Goal: Task Accomplishment & Management: Complete application form

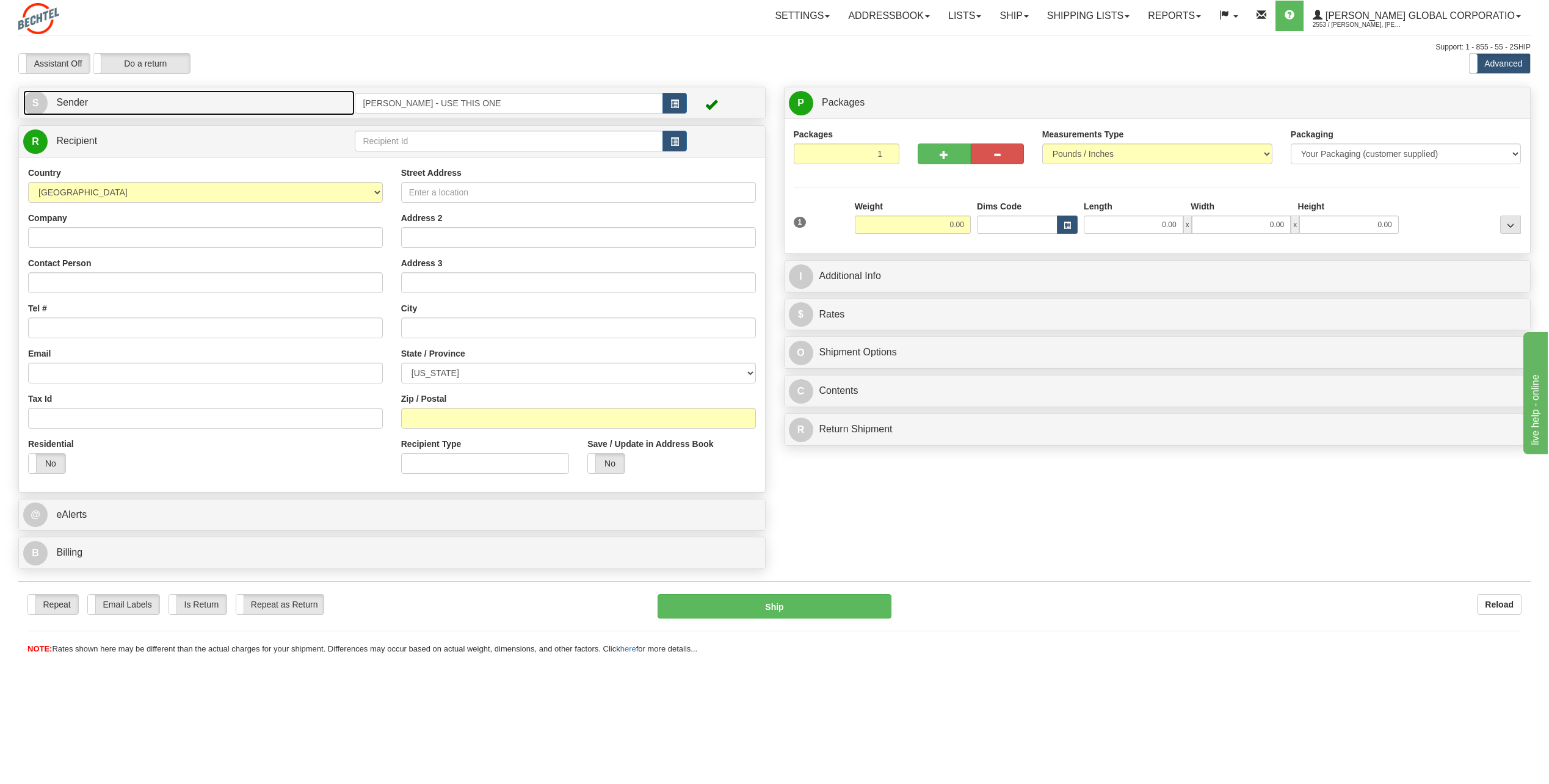
click at [43, 100] on span "S" at bounding box center [35, 103] width 24 height 24
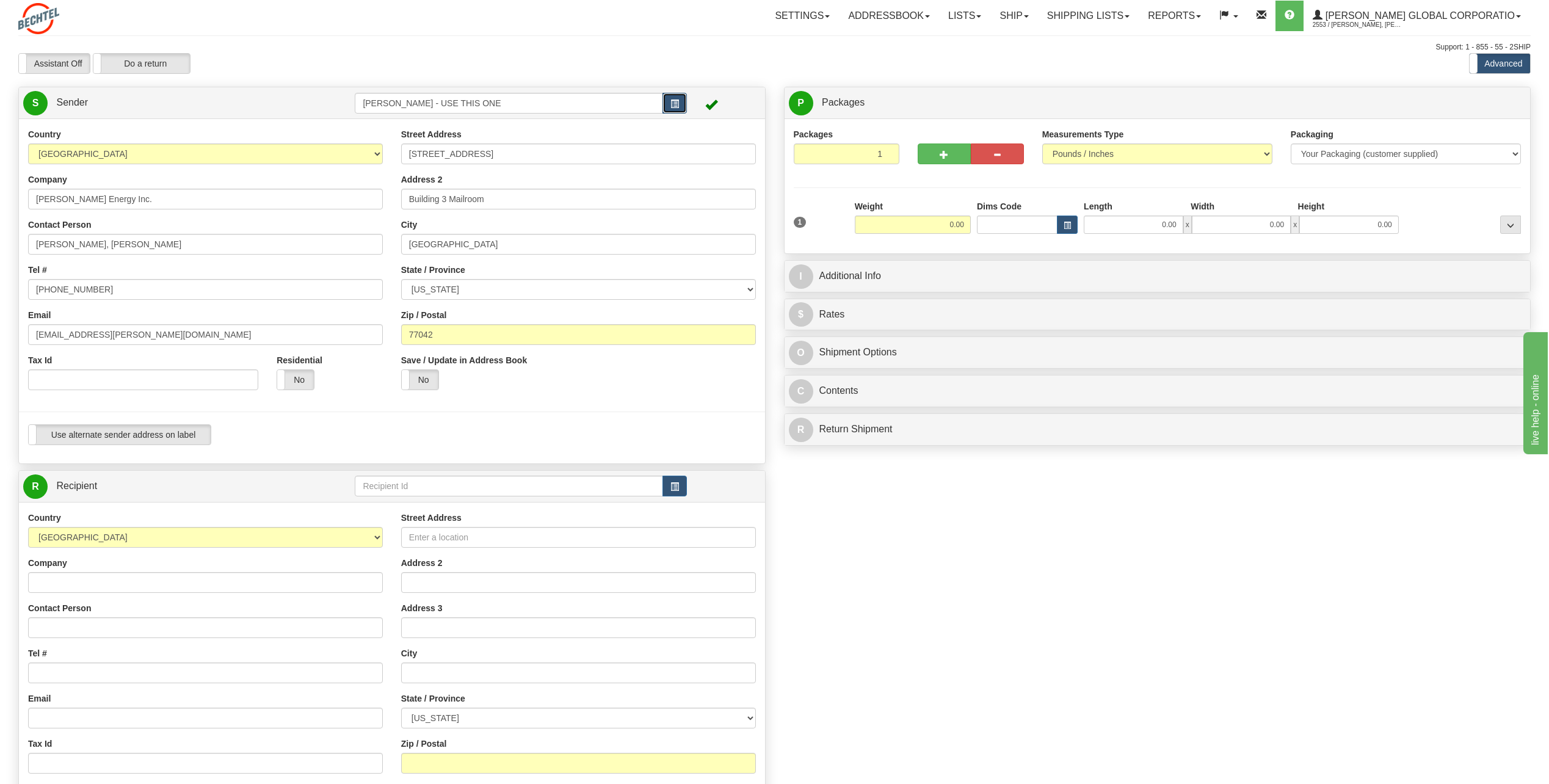
click at [675, 106] on span "button" at bounding box center [674, 104] width 9 height 8
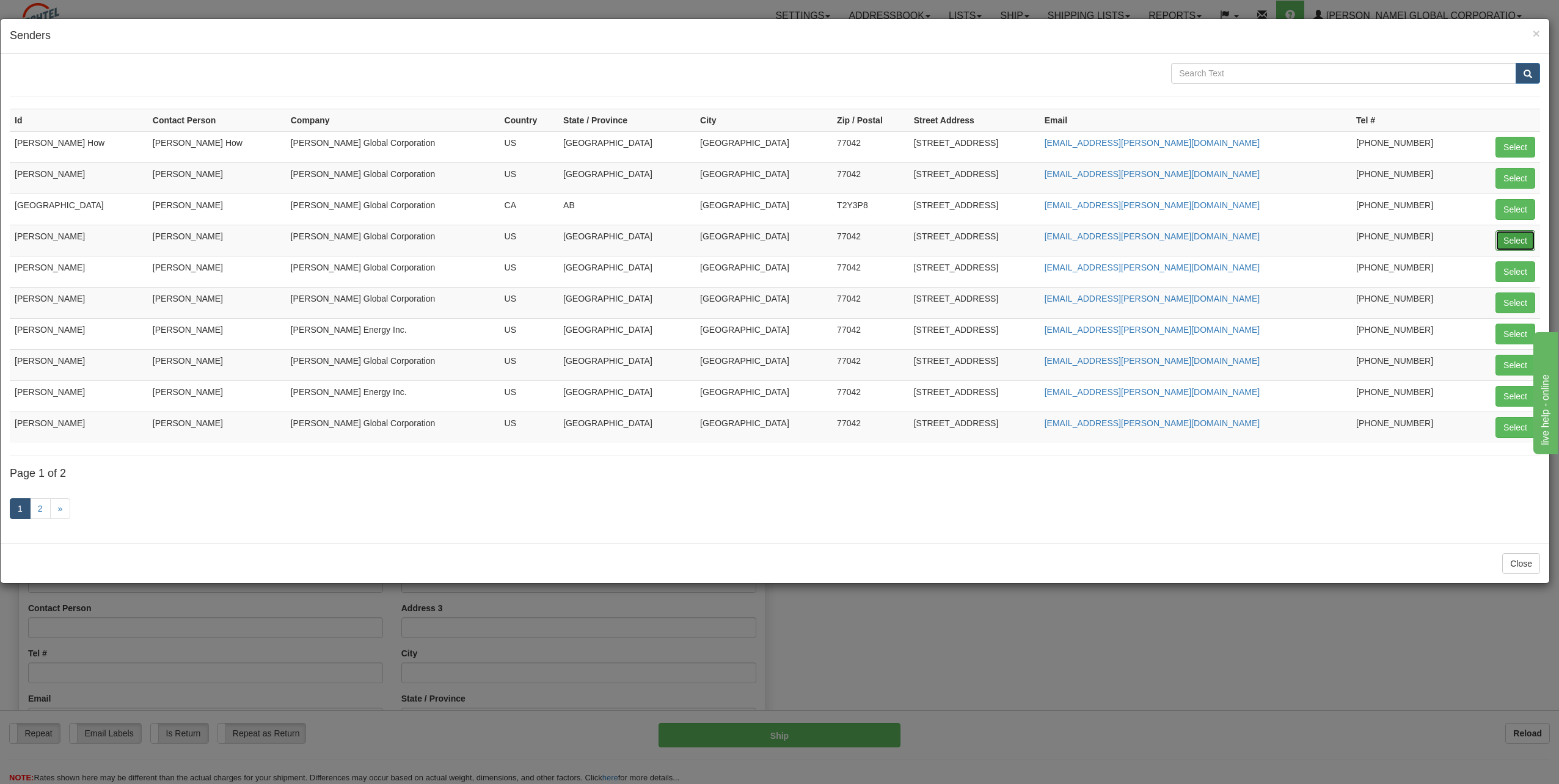
click at [1505, 248] on button "Select" at bounding box center [1515, 241] width 40 height 21
type input "[PERSON_NAME]"
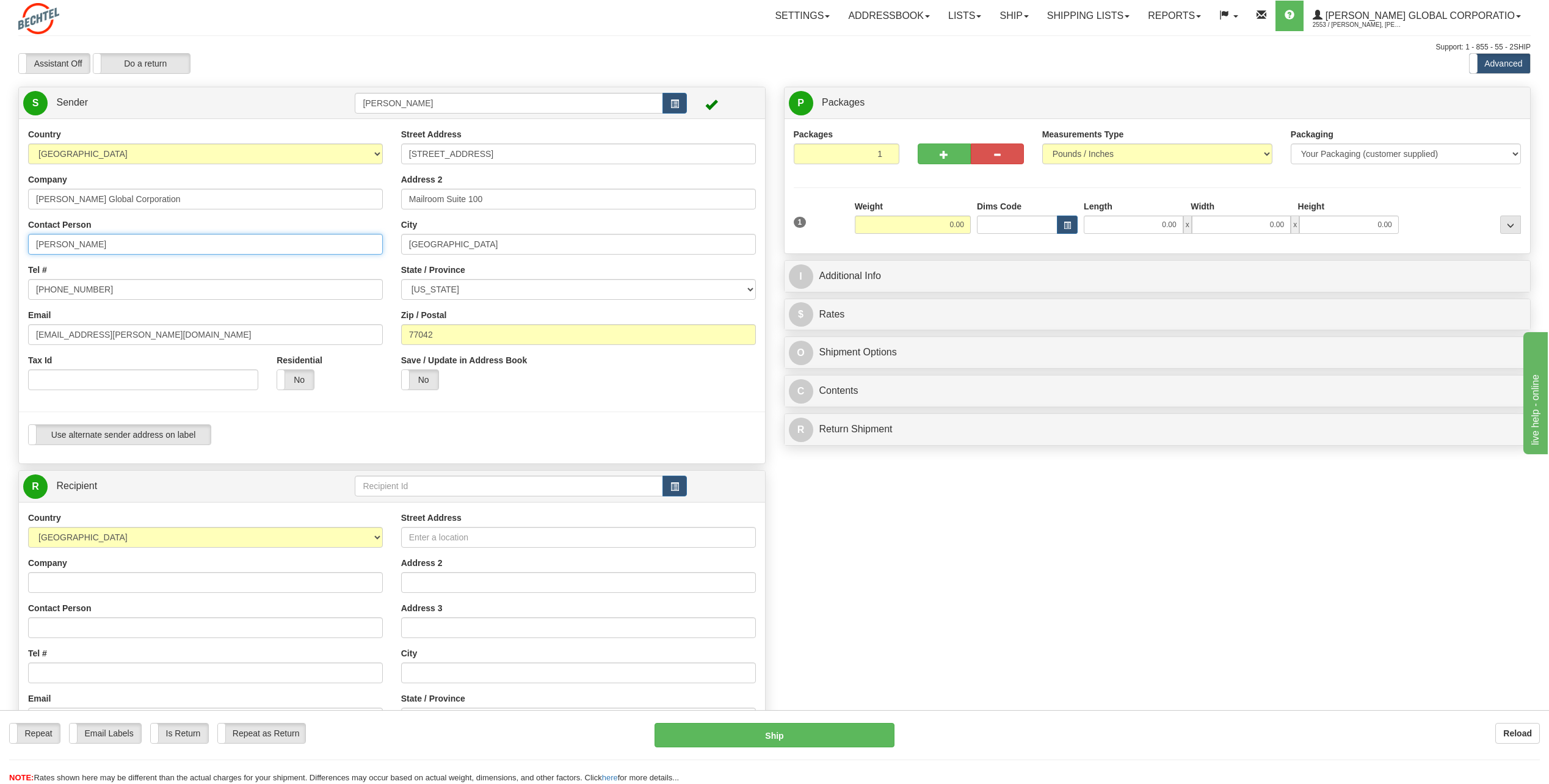
click at [102, 243] on input "[PERSON_NAME]" at bounding box center [205, 244] width 355 height 21
type input "C"
type input "[PERSON_NAME]"
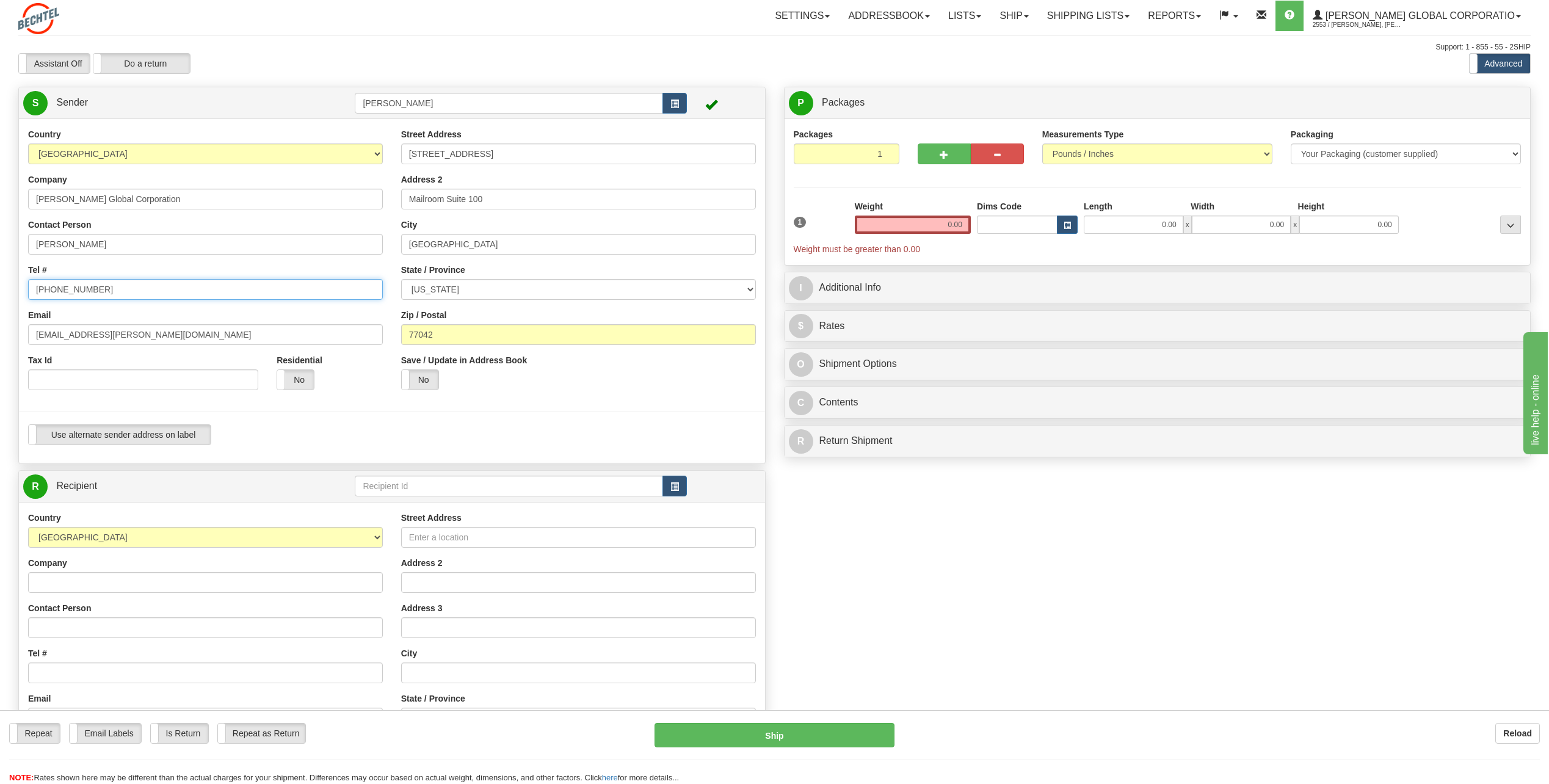
click at [114, 288] on input "[PHONE_NUMBER]" at bounding box center [205, 289] width 355 height 21
type input "[PHONE_NUMBER]"
drag, startPoint x: 74, startPoint y: 336, endPoint x: -3, endPoint y: 339, distance: 77.1
click at [0, 339] on html "Training Course Close Toggle navigation Settings Shipping Preferences New Sende…" at bounding box center [774, 392] width 1549 height 784
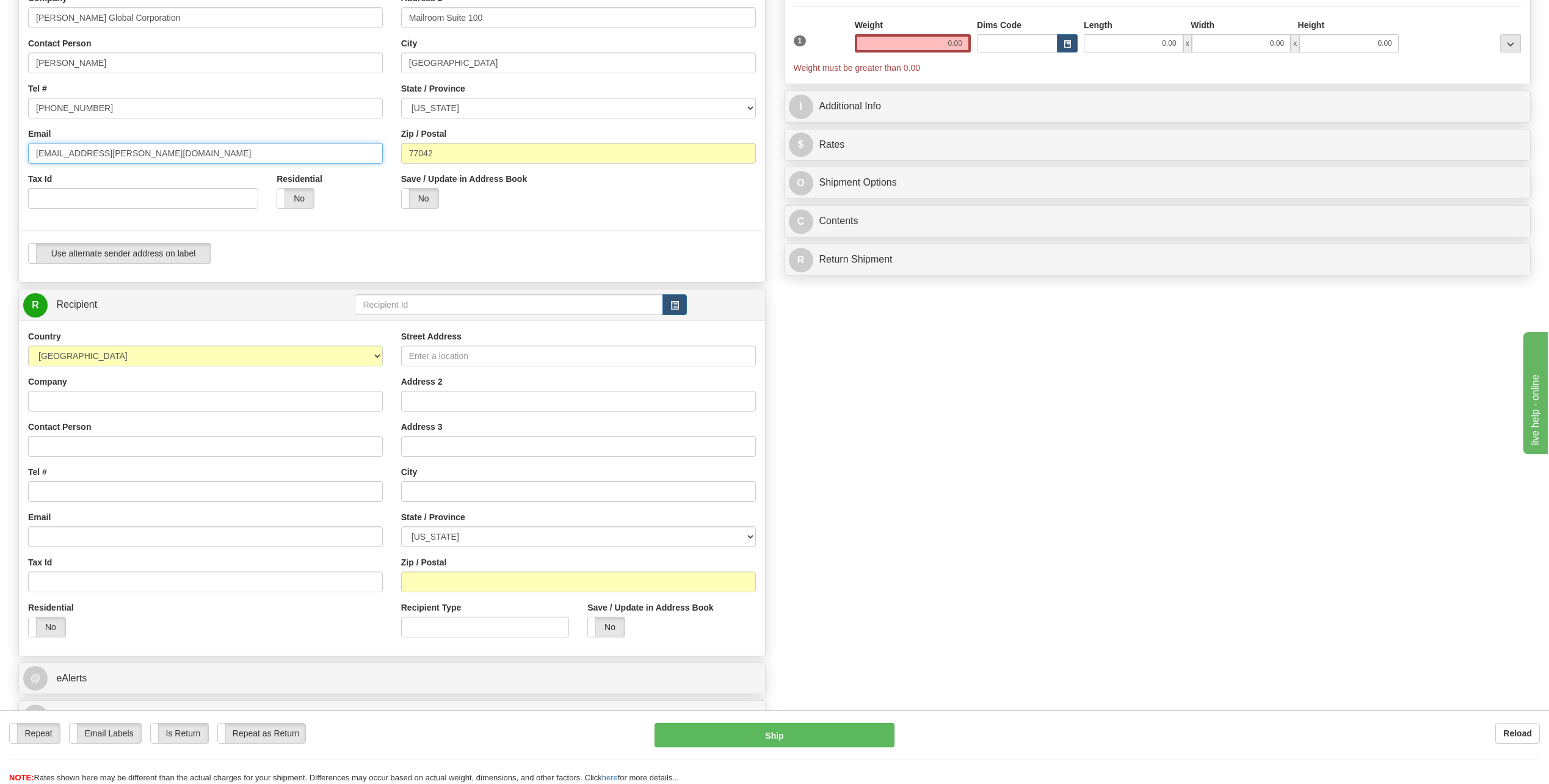
scroll to position [183, 0]
type input "[EMAIL_ADDRESS][PERSON_NAME][DOMAIN_NAME]"
click at [74, 400] on input "Company" at bounding box center [205, 399] width 355 height 21
type input "[PERSON_NAME]-PALNG"
click at [295, 417] on div "Country [GEOGRAPHIC_DATA] [GEOGRAPHIC_DATA] [GEOGRAPHIC_DATA] [GEOGRAPHIC_DATA]…" at bounding box center [205, 486] width 373 height 316
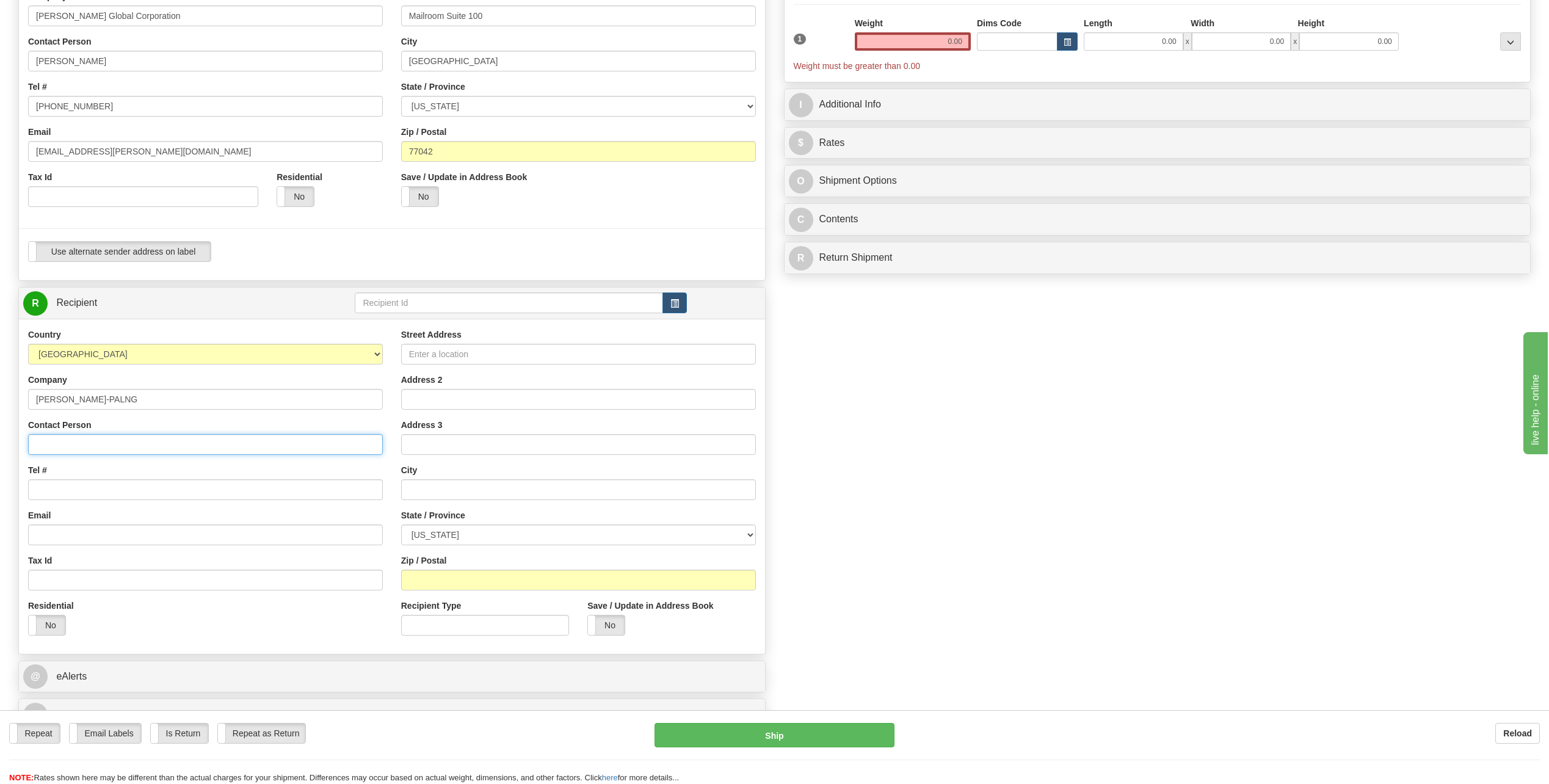
click at [76, 436] on input "Contact Person" at bounding box center [205, 445] width 355 height 21
type input "[PERSON_NAME]"
click at [80, 487] on input "Tel #" at bounding box center [205, 490] width 355 height 21
type input "[PHONE_NUMBER]"
click at [481, 356] on input "Street Address" at bounding box center [579, 354] width 355 height 21
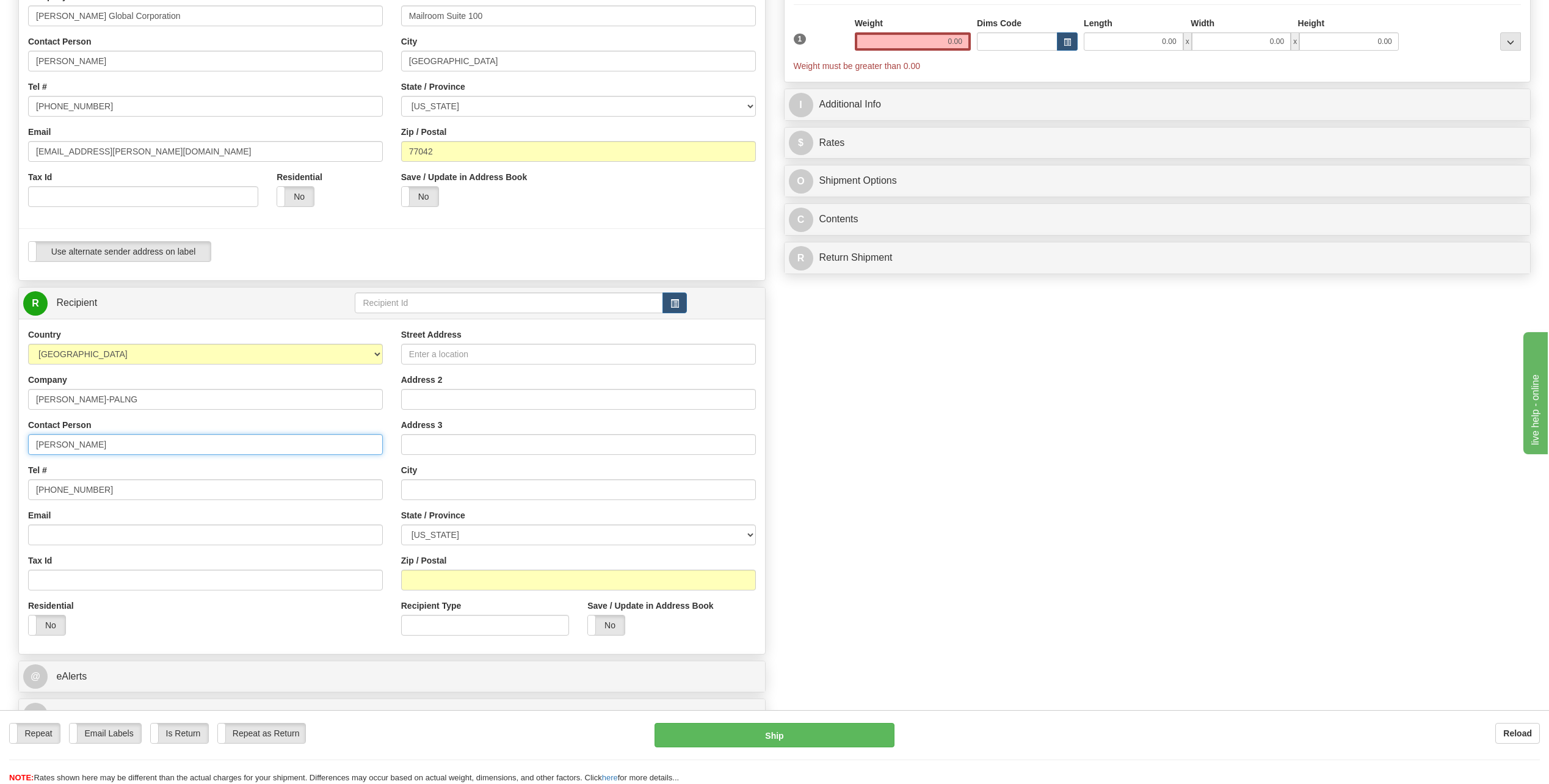
click at [127, 443] on input "[PERSON_NAME]" at bounding box center [205, 445] width 355 height 21
type input "[PERSON_NAME]/[PERSON_NAME]"
click at [430, 356] on input "Street Address" at bounding box center [579, 354] width 355 height 21
type input "[STREET_ADDRESS]"
click at [466, 397] on input "Address 2" at bounding box center [579, 399] width 355 height 21
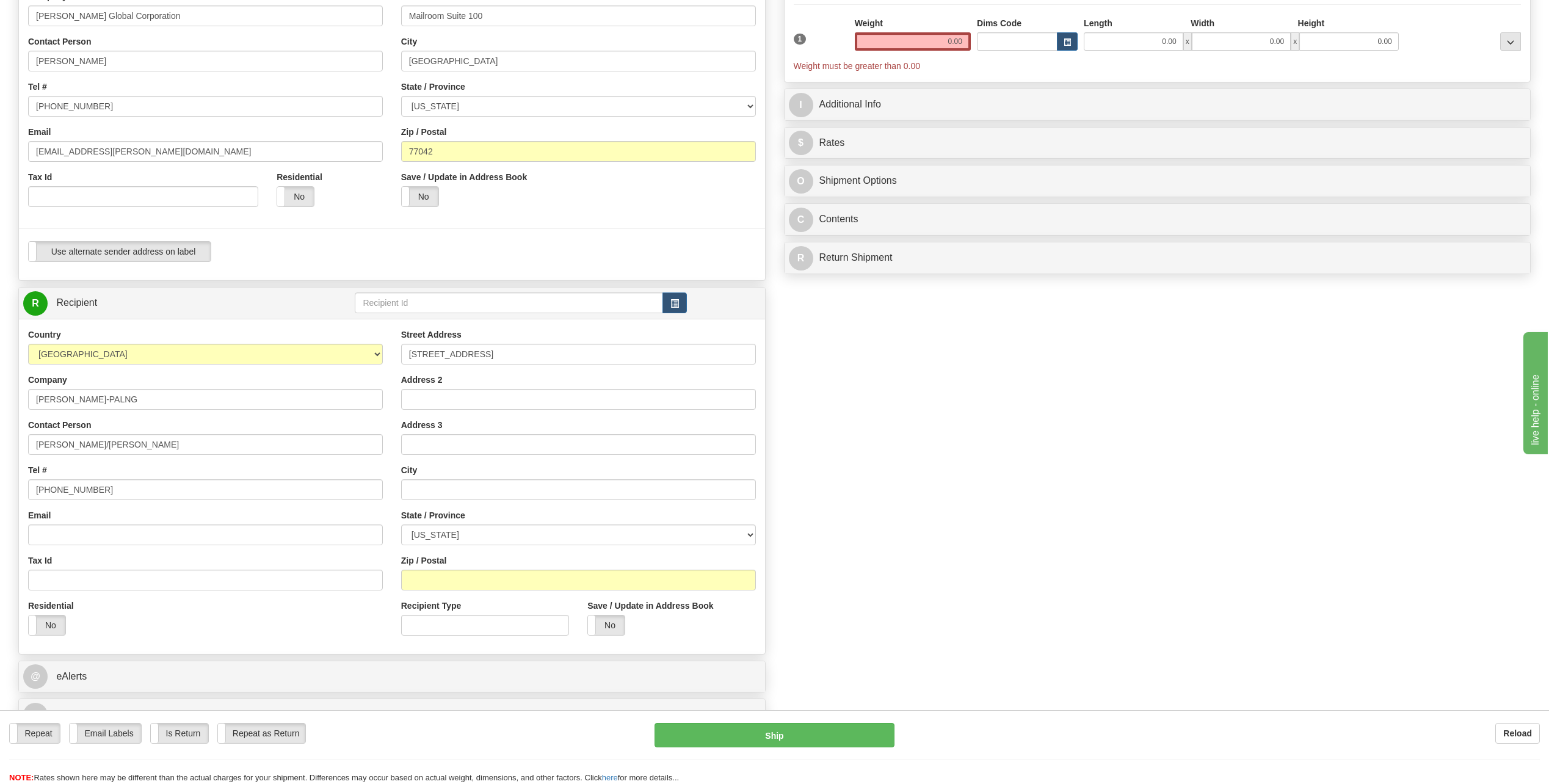
drag, startPoint x: 1020, startPoint y: 475, endPoint x: 838, endPoint y: 465, distance: 182.3
click at [1020, 474] on div "Create a label for the return Create Pickup Without Label S" at bounding box center [774, 319] width 1531 height 833
click at [431, 485] on input "text" at bounding box center [579, 490] width 355 height 21
type input "Port [PERSON_NAME]"
click at [748, 533] on select "[US_STATE] [US_STATE] [US_STATE] [US_STATE] Armed Forces America Armed Forces E…" at bounding box center [579, 534] width 355 height 21
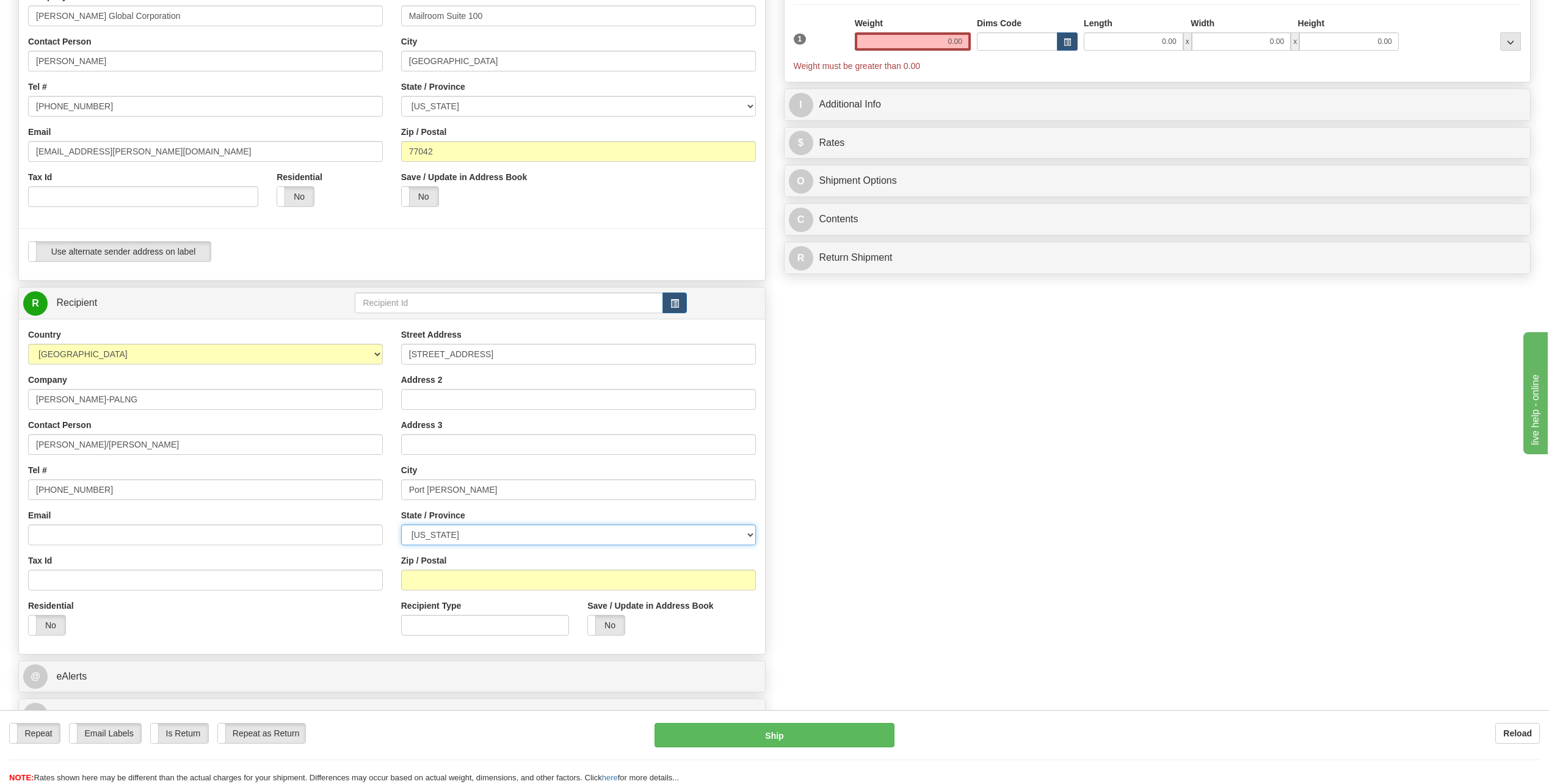
select select "[GEOGRAPHIC_DATA]"
click at [401, 524] on select "[US_STATE] [US_STATE] [US_STATE] [US_STATE] Armed Forces America Armed Forces E…" at bounding box center [579, 534] width 355 height 21
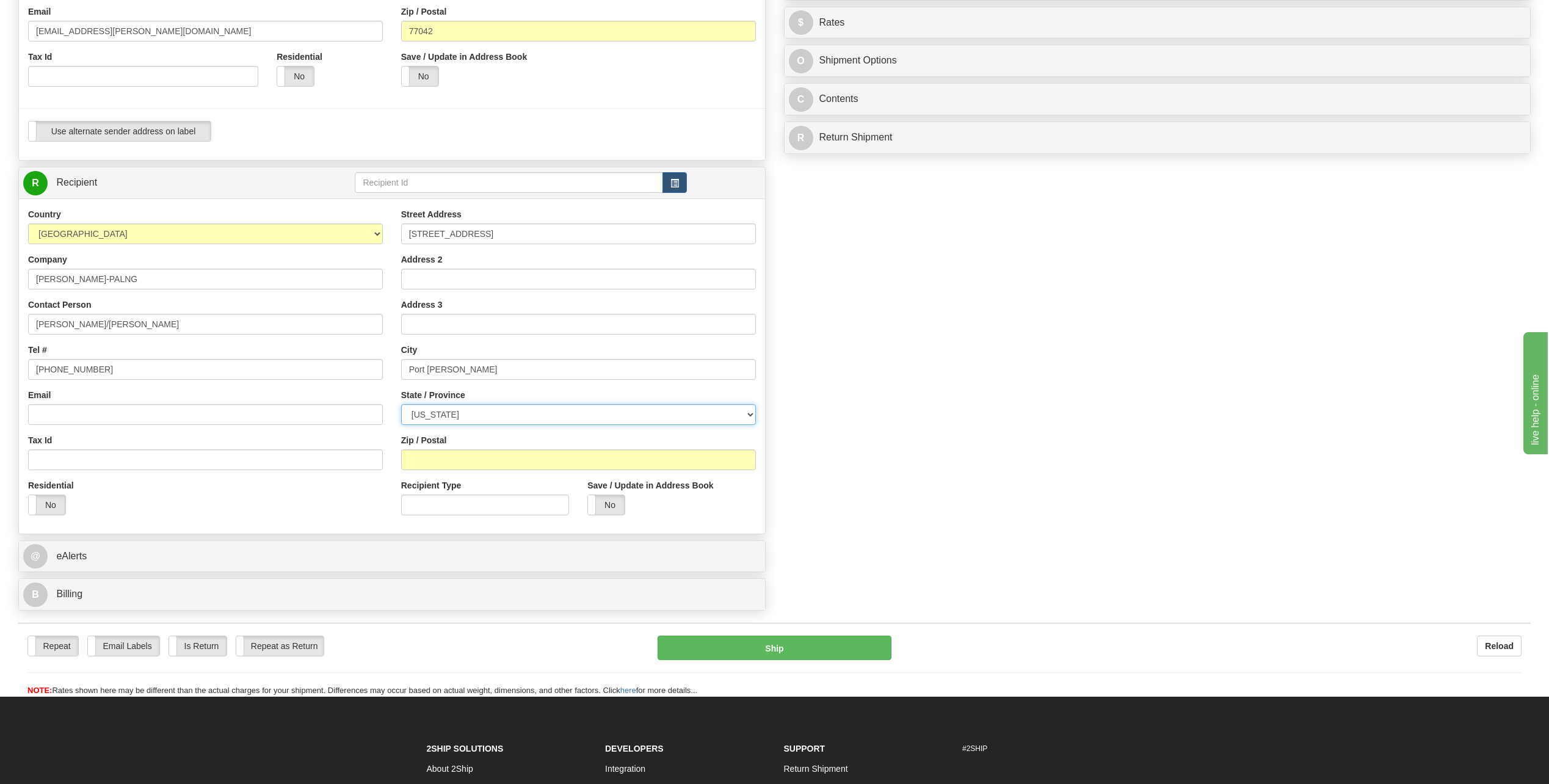
scroll to position [306, 0]
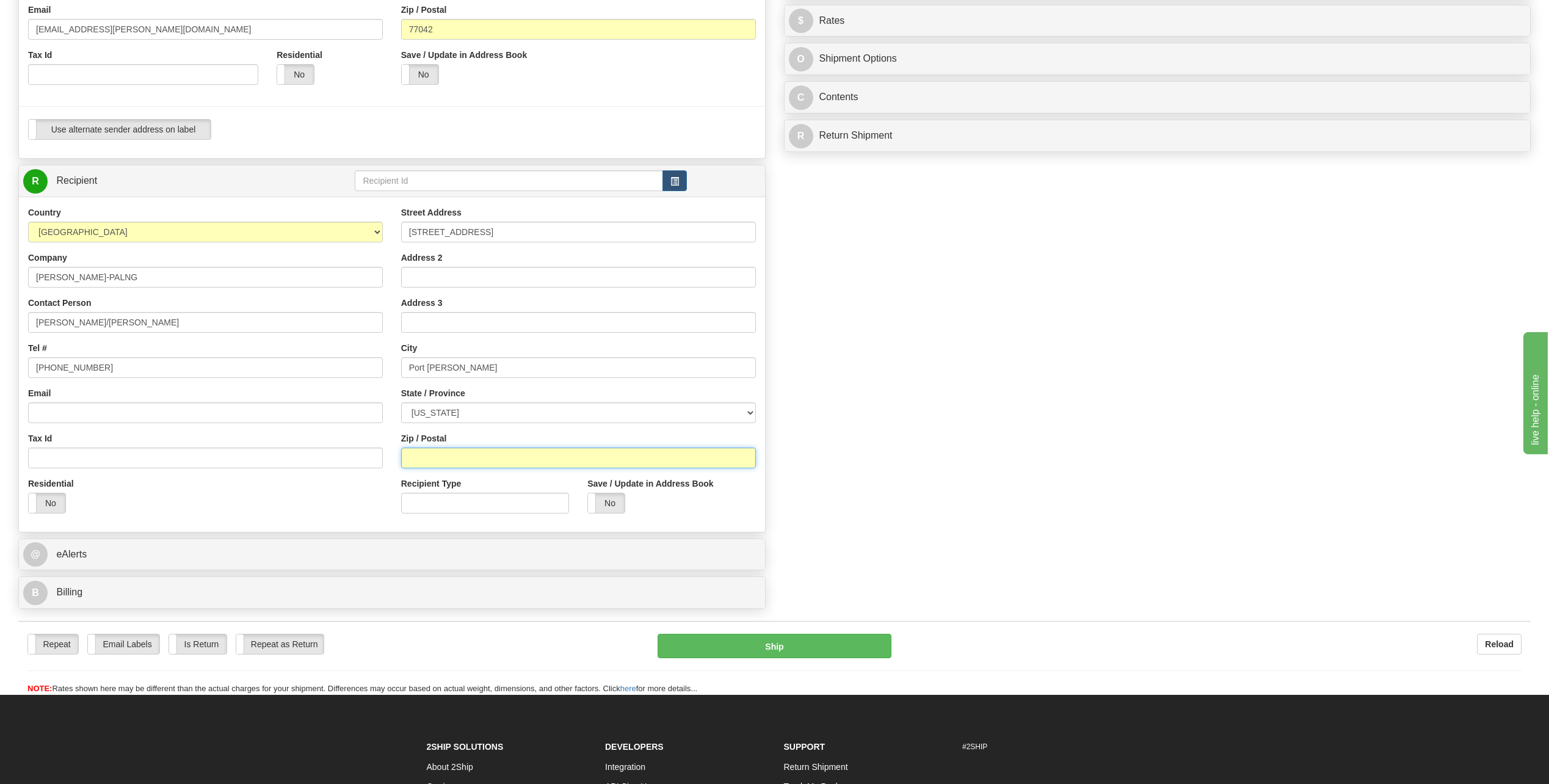
click at [478, 458] on input "Zip / Postal" at bounding box center [579, 458] width 355 height 21
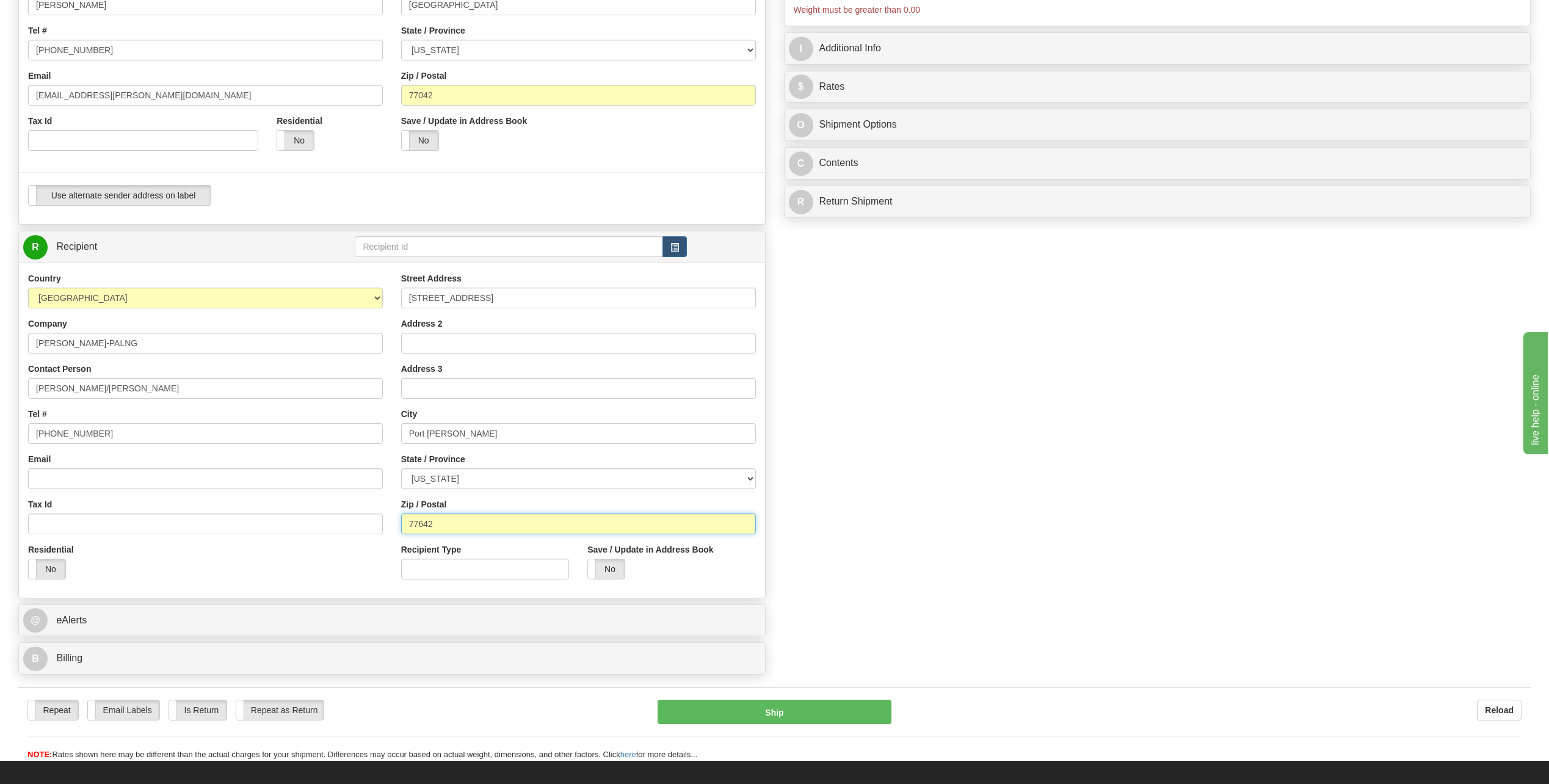
scroll to position [0, 0]
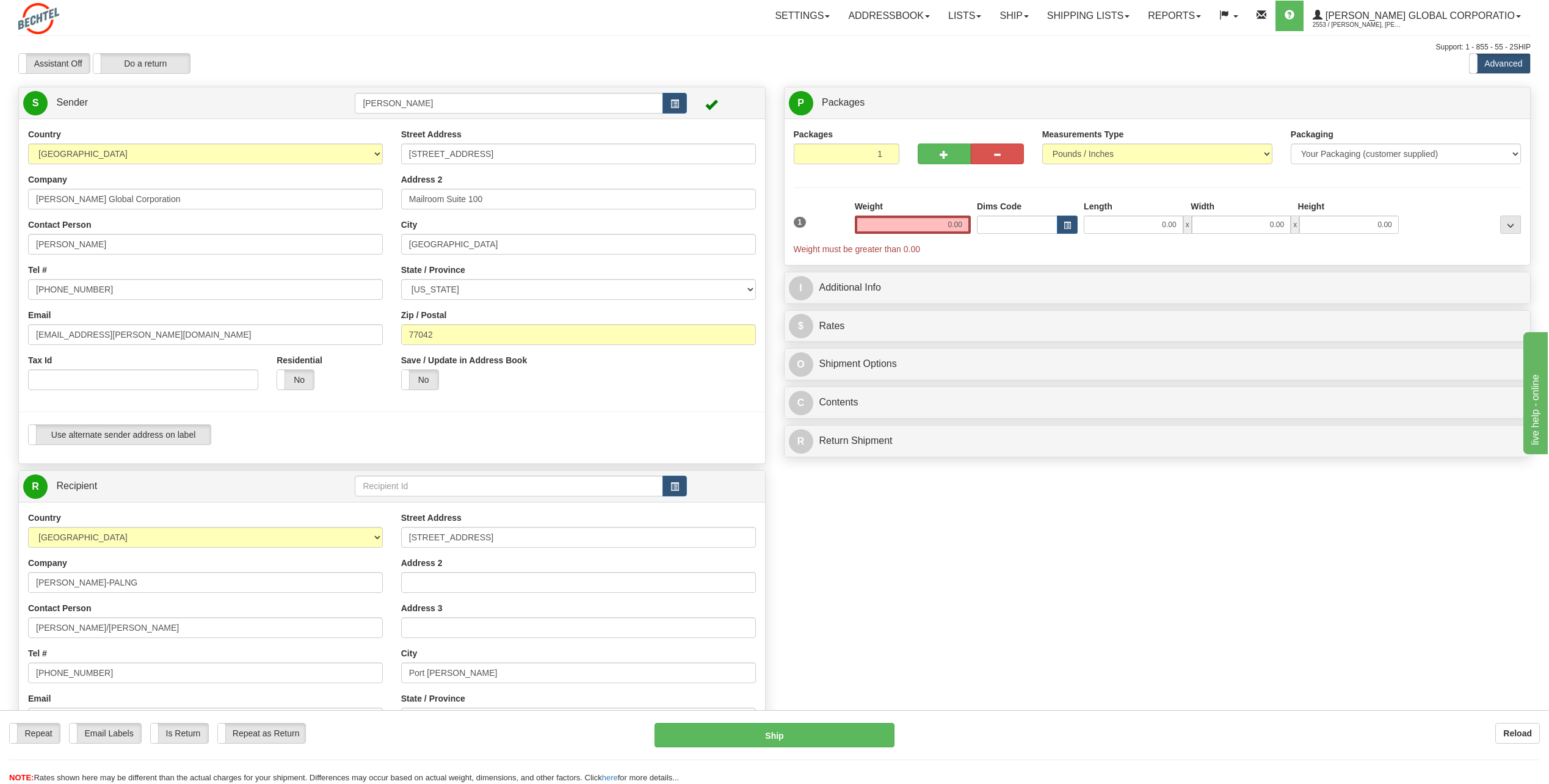
type input "77642"
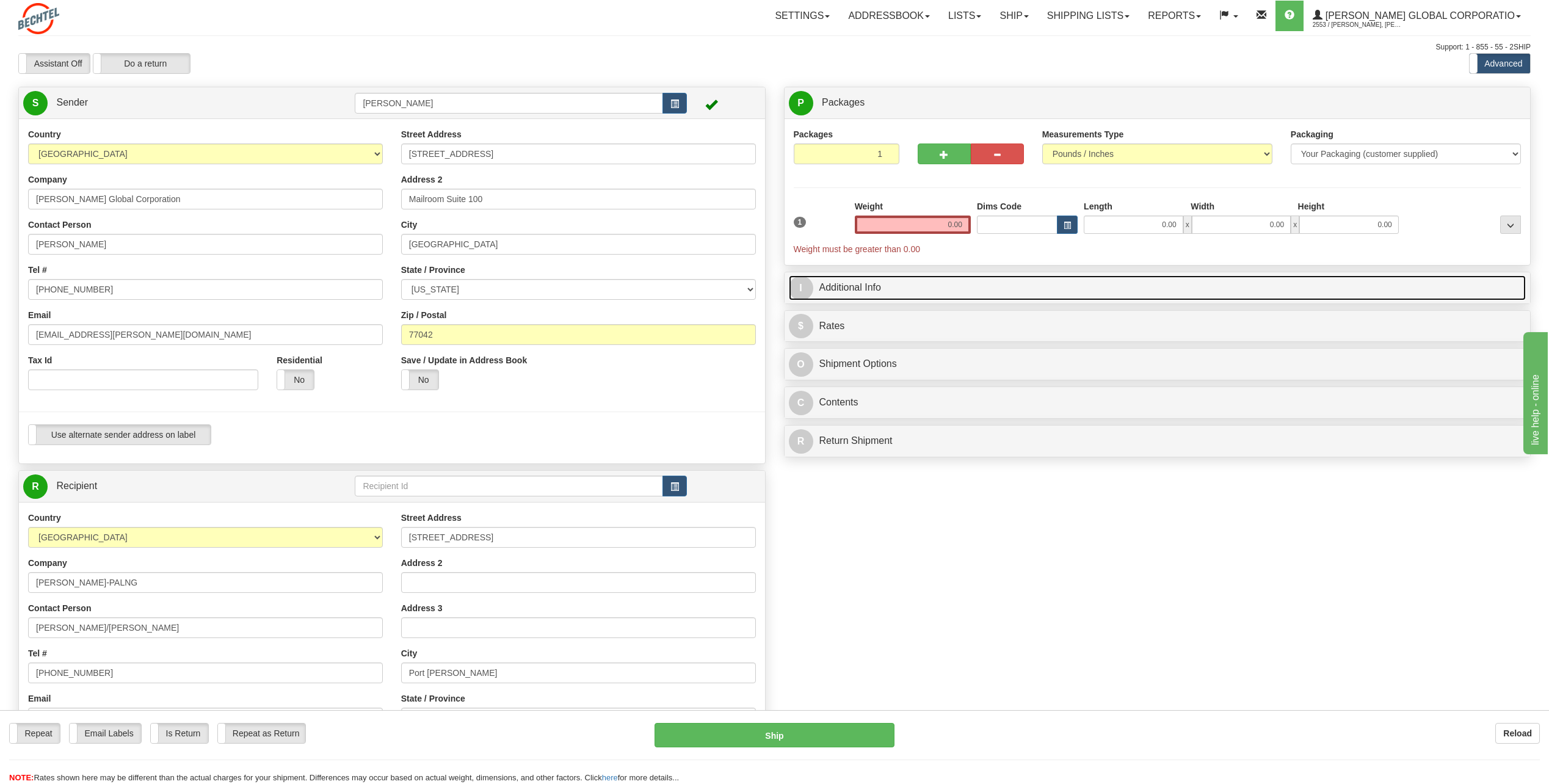
click at [795, 285] on span "I" at bounding box center [801, 288] width 24 height 24
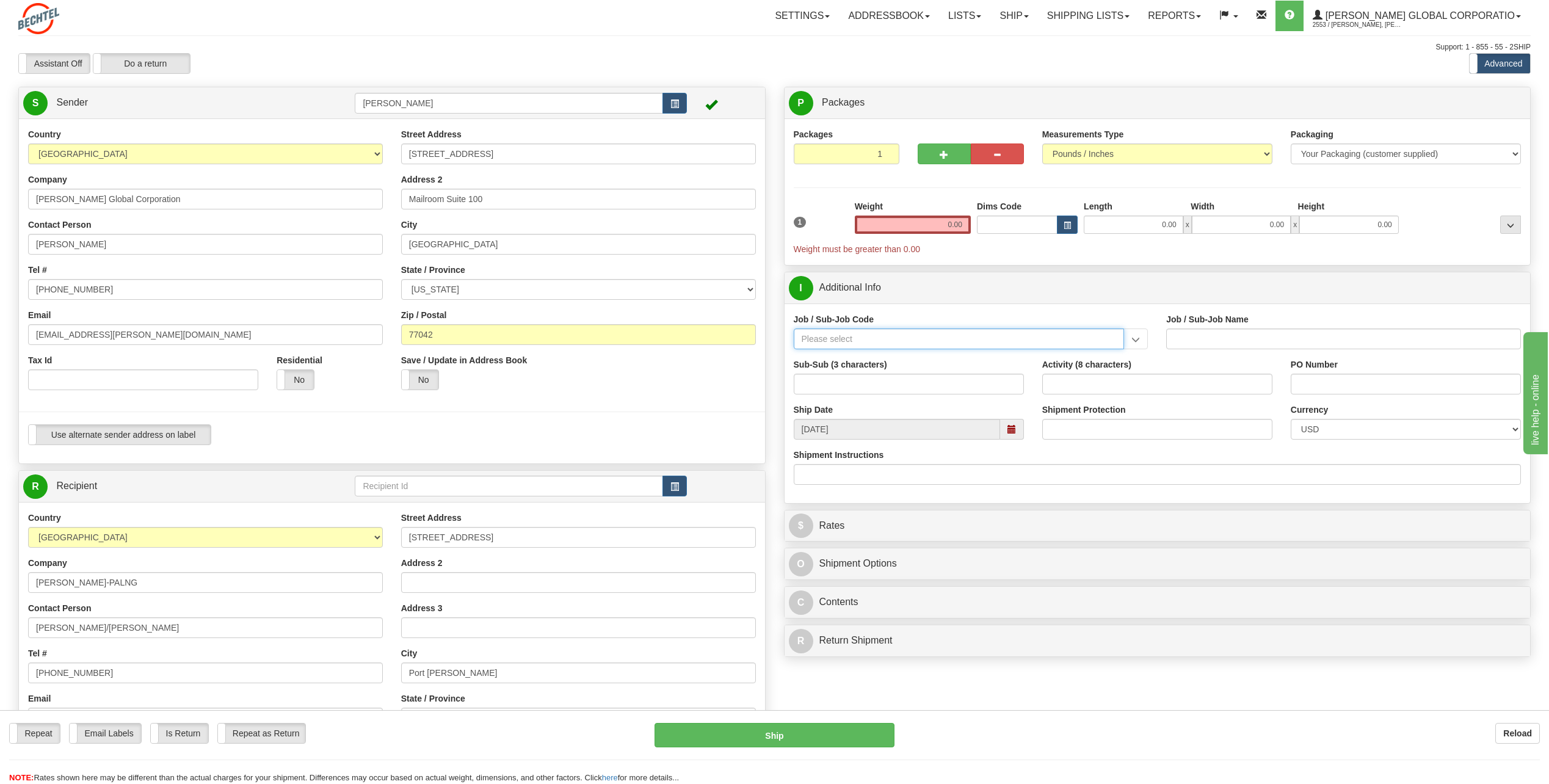
click at [848, 332] on input "Job / Sub-Job Code" at bounding box center [958, 338] width 331 height 21
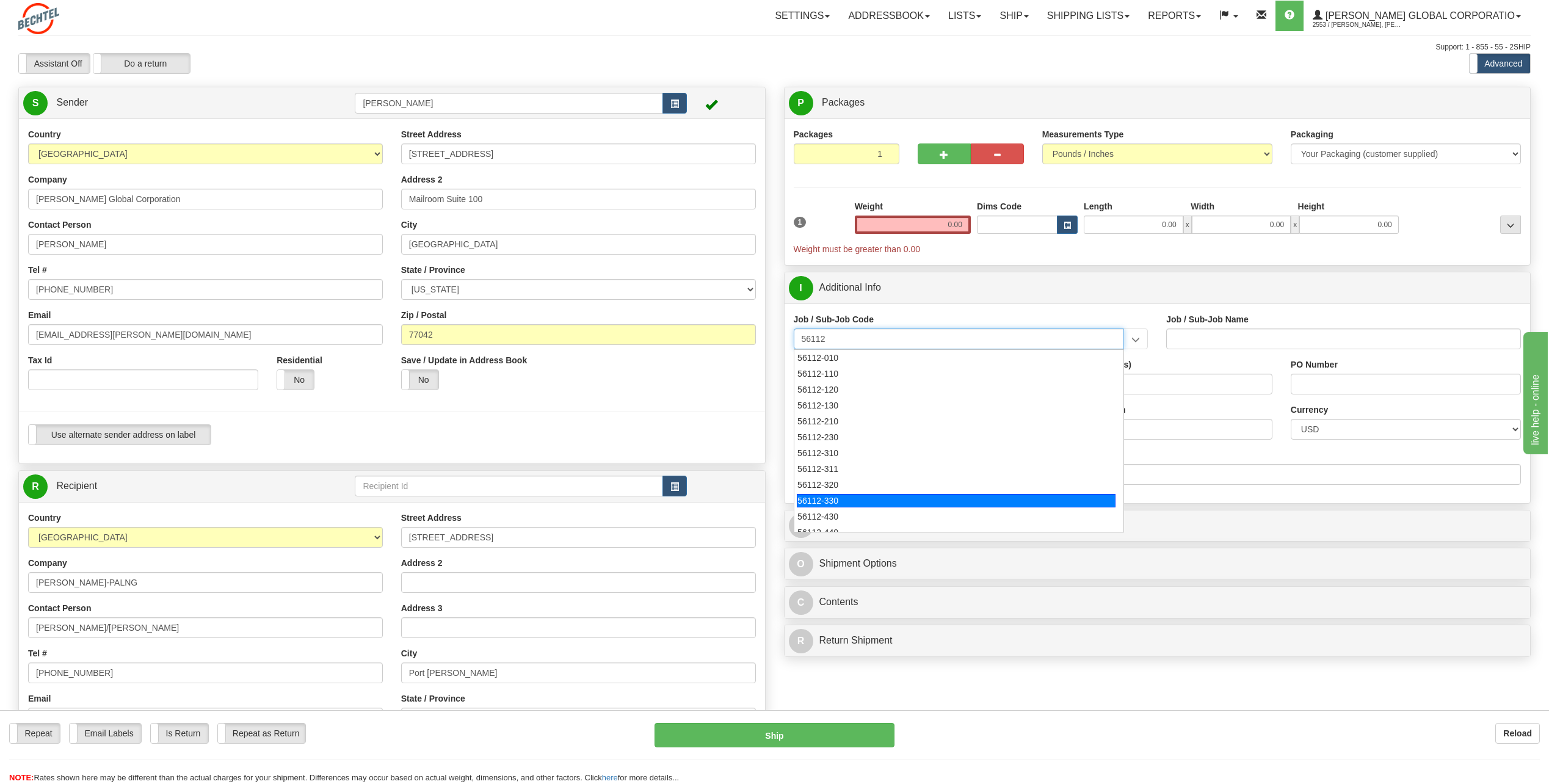
click at [844, 496] on div "56112-330" at bounding box center [956, 501] width 319 height 14
type input "56112-330"
type input "CITY WEST - TIER 3 - MAIL DISTRIBUTION SERVICES"
type input "56112-330"
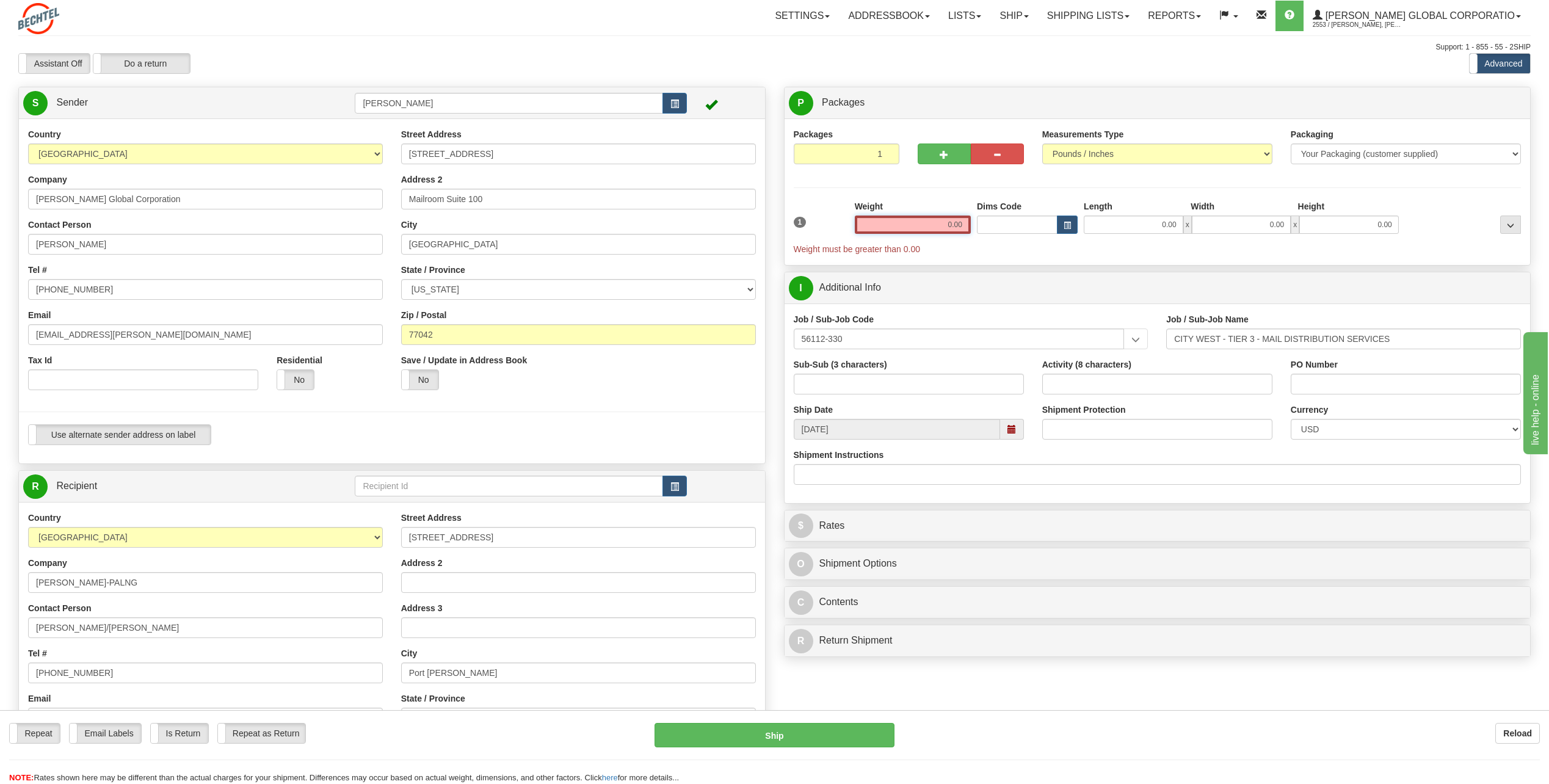
drag, startPoint x: 948, startPoint y: 224, endPoint x: 1221, endPoint y: 180, distance: 276.5
click at [1224, 180] on div "Packages 1 1 Measurements Type" at bounding box center [1157, 193] width 728 height 128
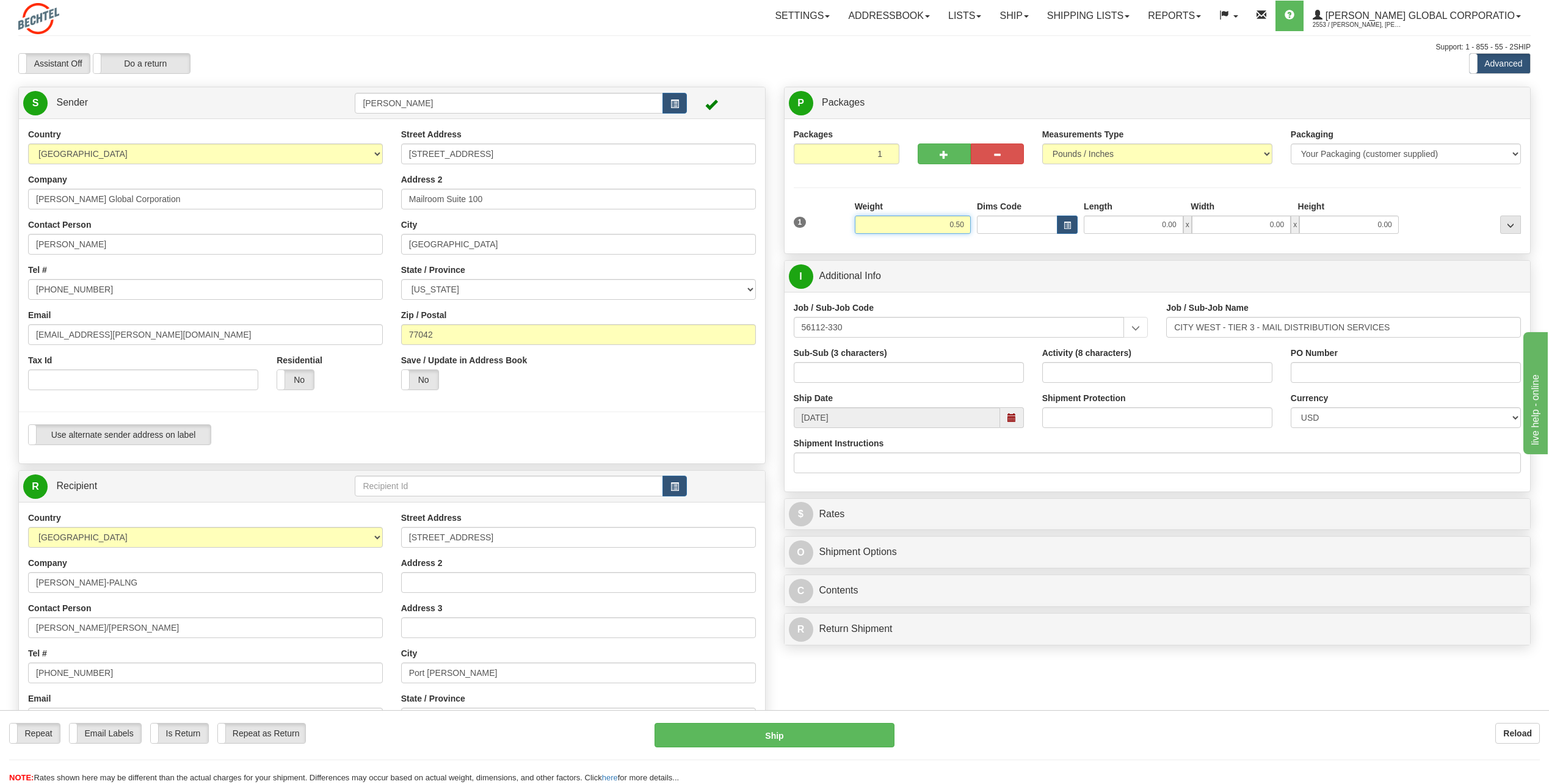
type input "0.50"
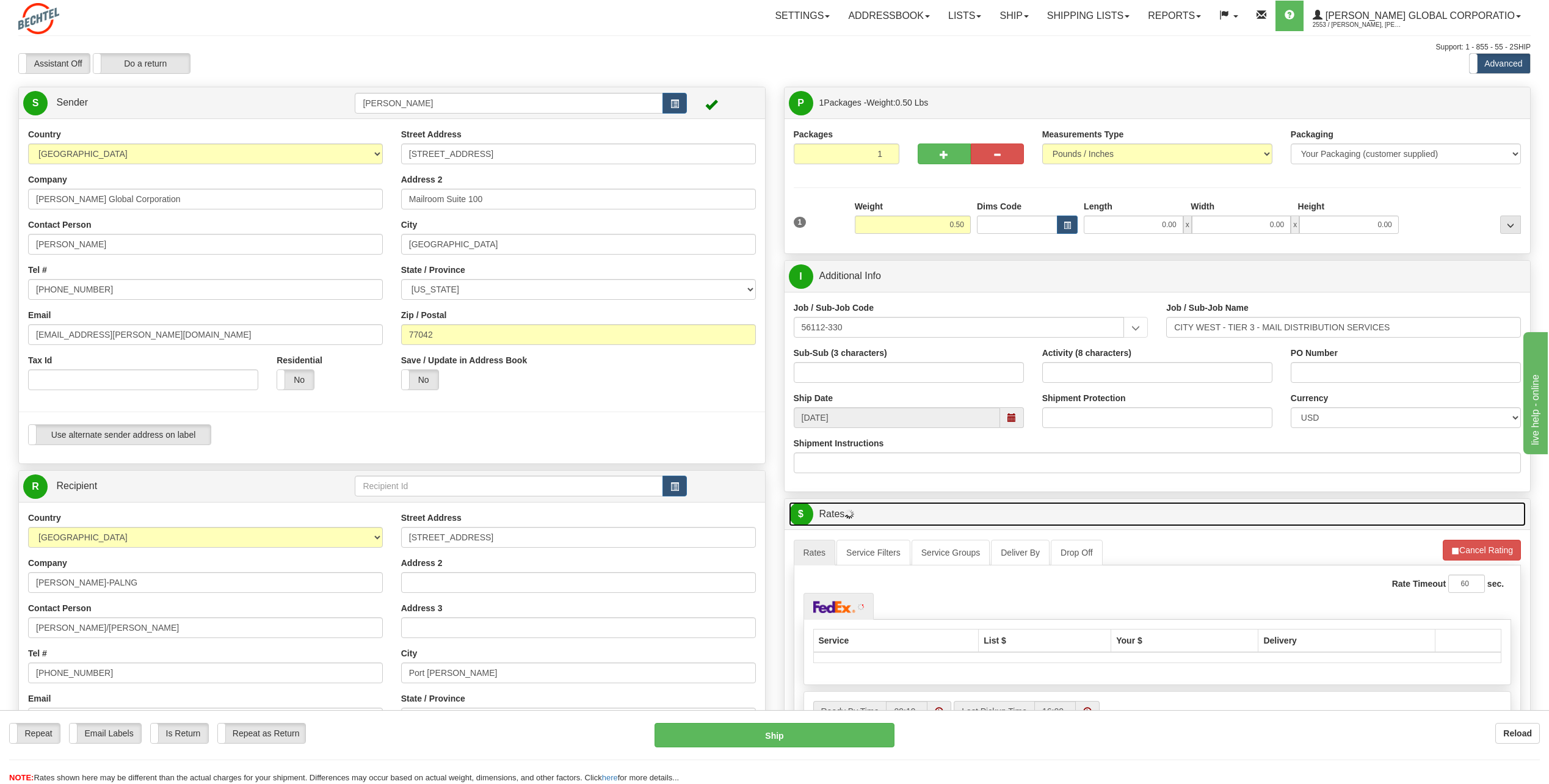
click at [806, 516] on span "$" at bounding box center [801, 514] width 24 height 24
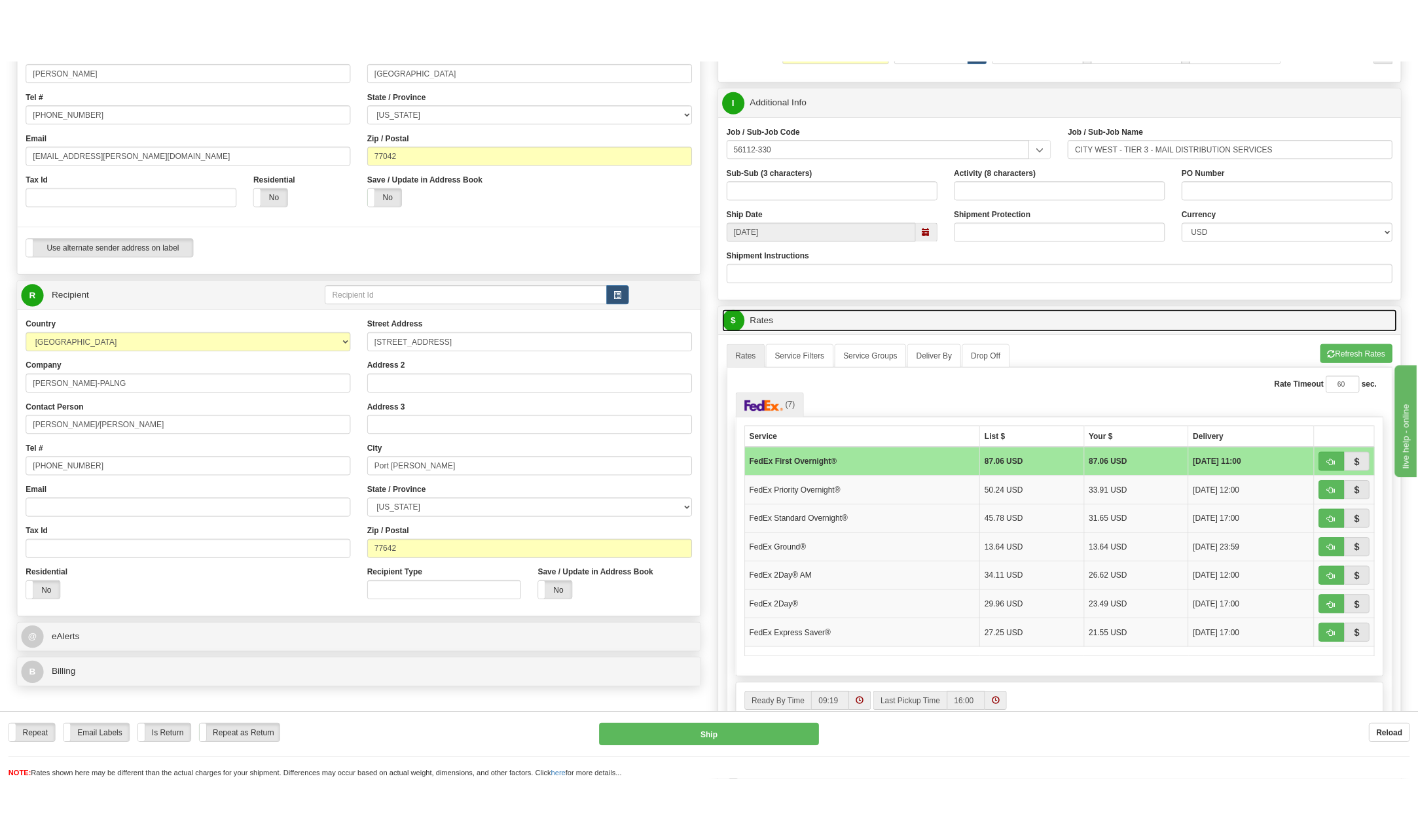
scroll to position [327, 0]
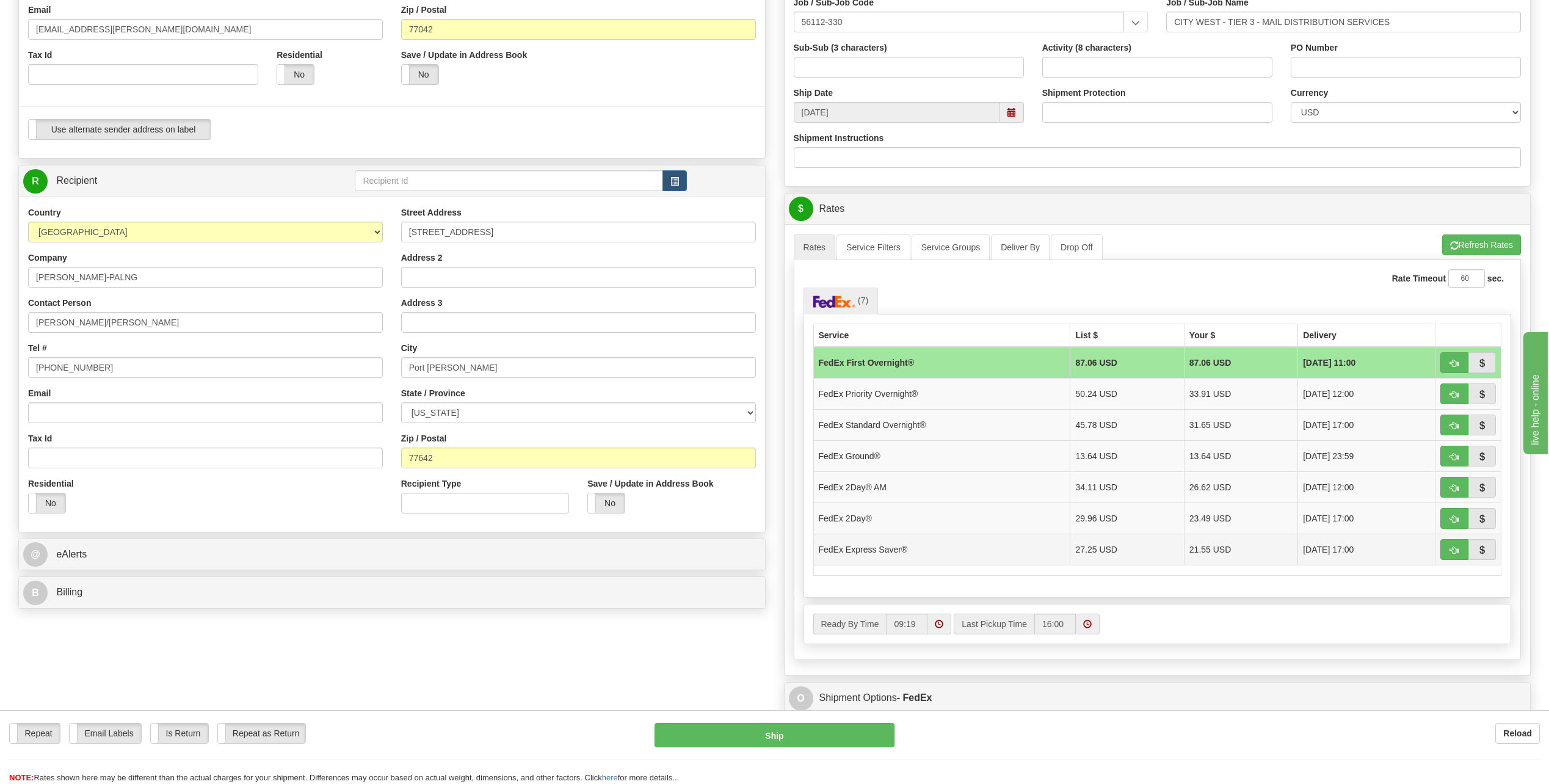
click at [882, 555] on td "FedEx Express Saver®" at bounding box center [942, 549] width 257 height 31
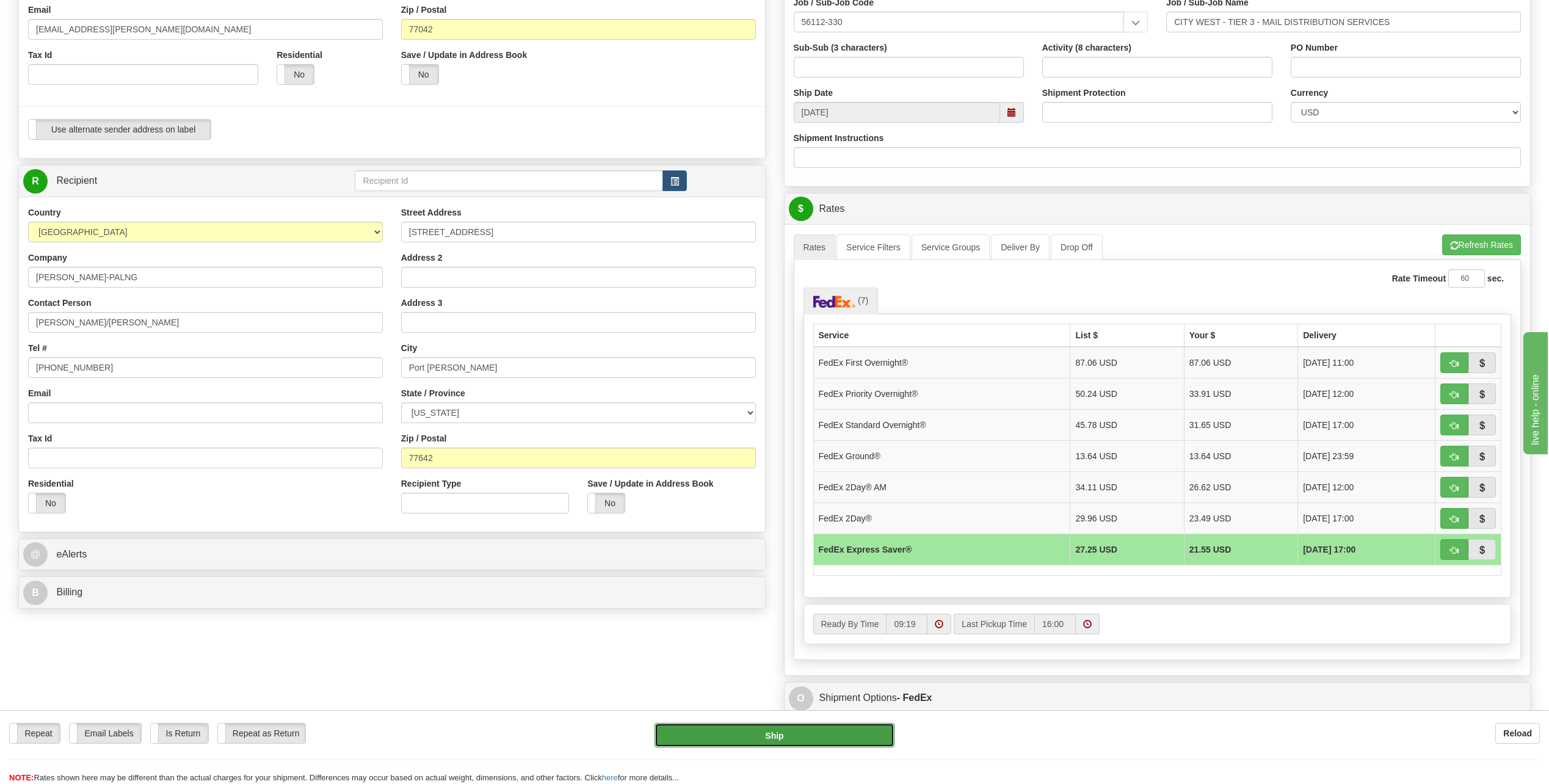
click at [825, 735] on button "Ship" at bounding box center [774, 735] width 240 height 24
type input "20"
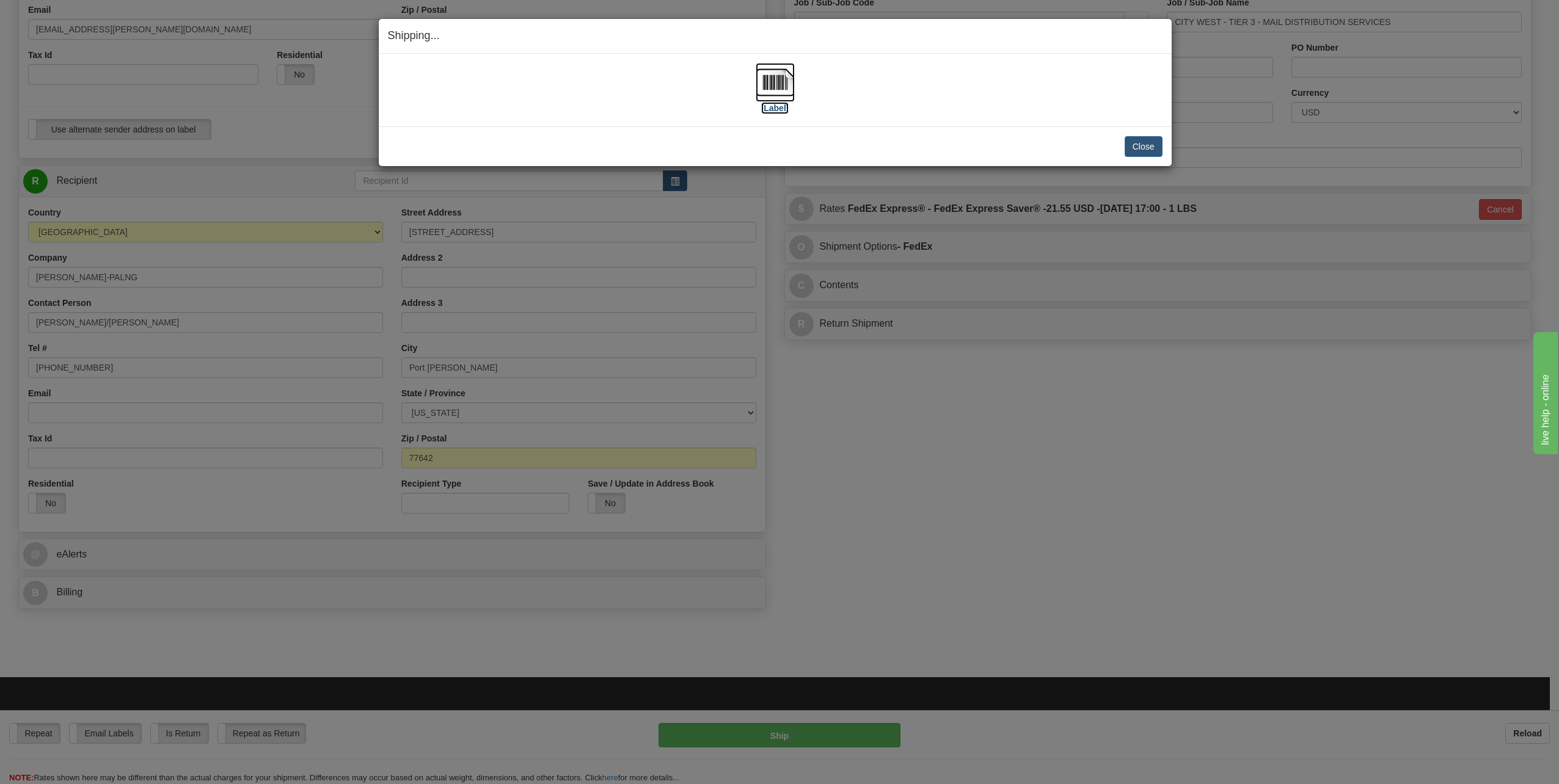
click at [786, 80] on img at bounding box center [775, 82] width 39 height 39
